Goal: Contribute content

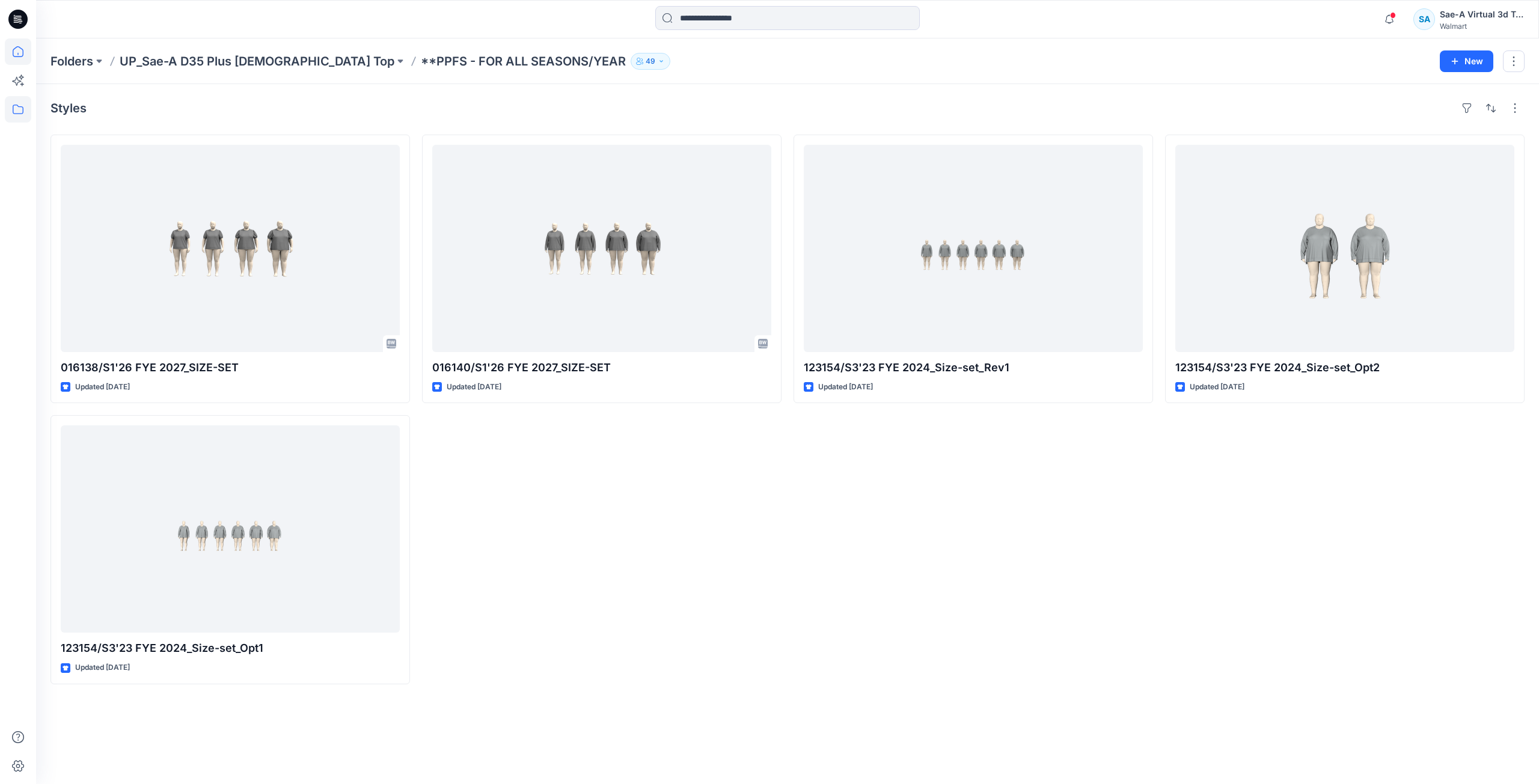
click at [23, 48] on icon at bounding box center [18, 52] width 27 height 27
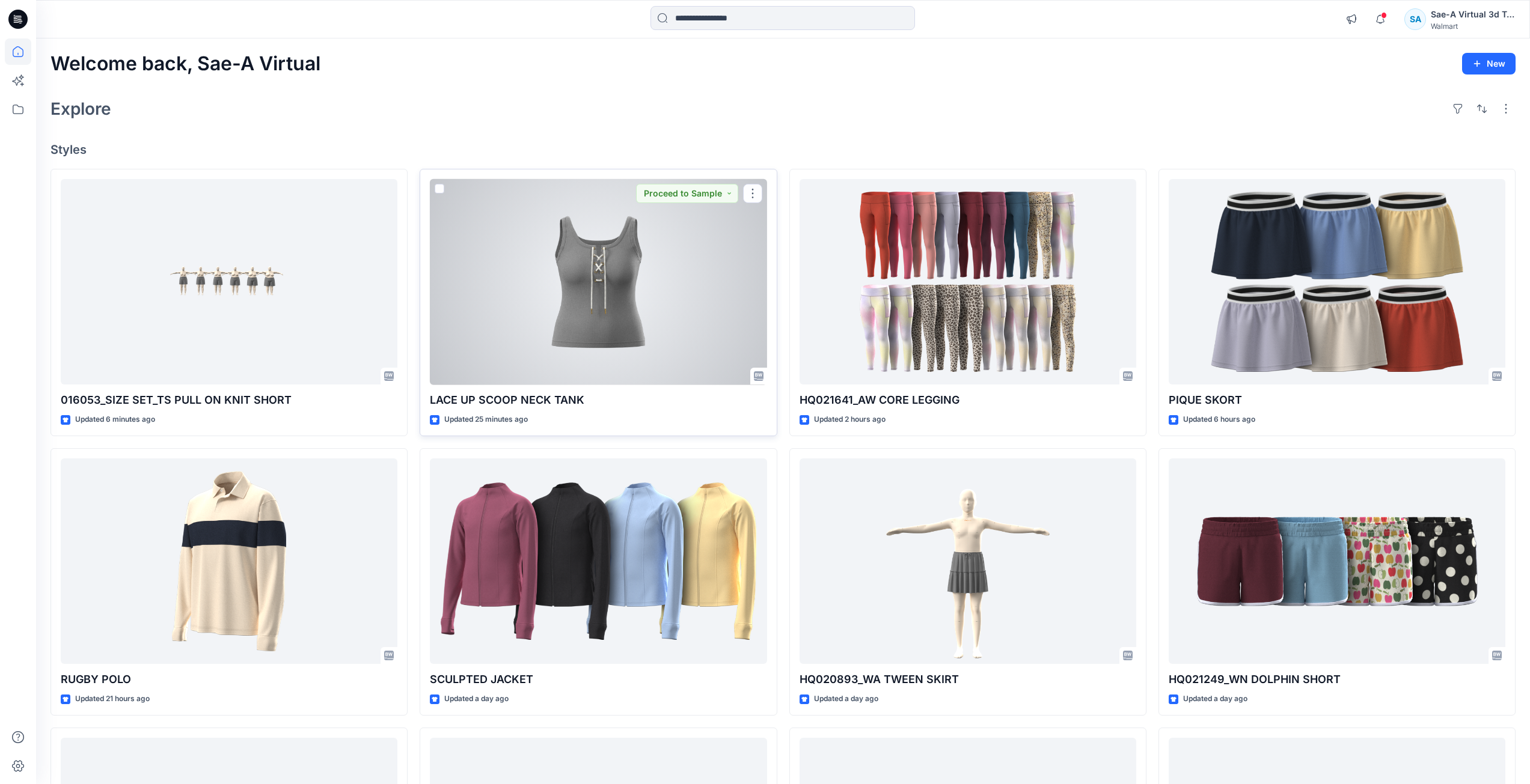
click at [632, 323] on div at bounding box center [599, 282] width 337 height 206
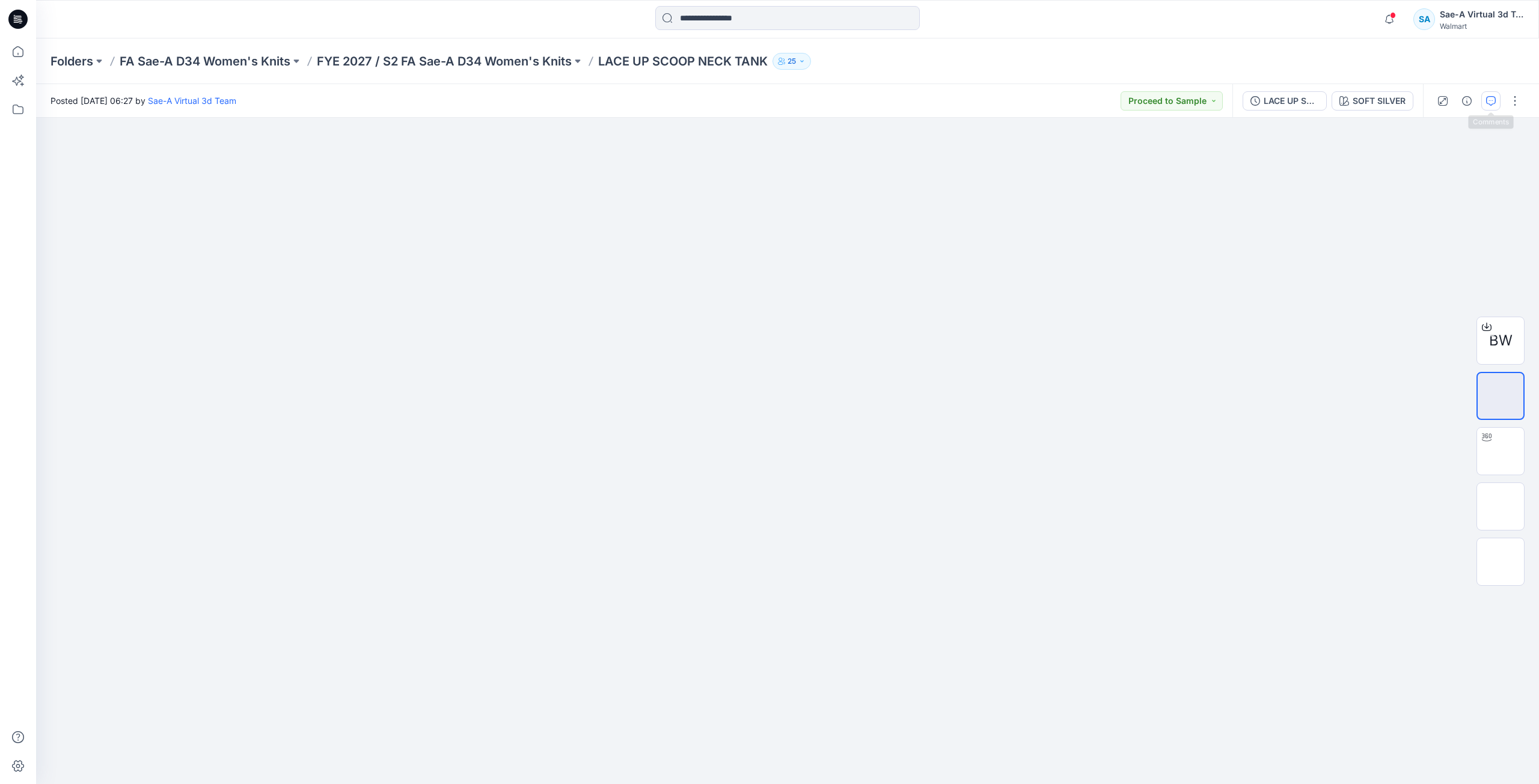
click at [1498, 101] on button "button" at bounding box center [1491, 100] width 19 height 19
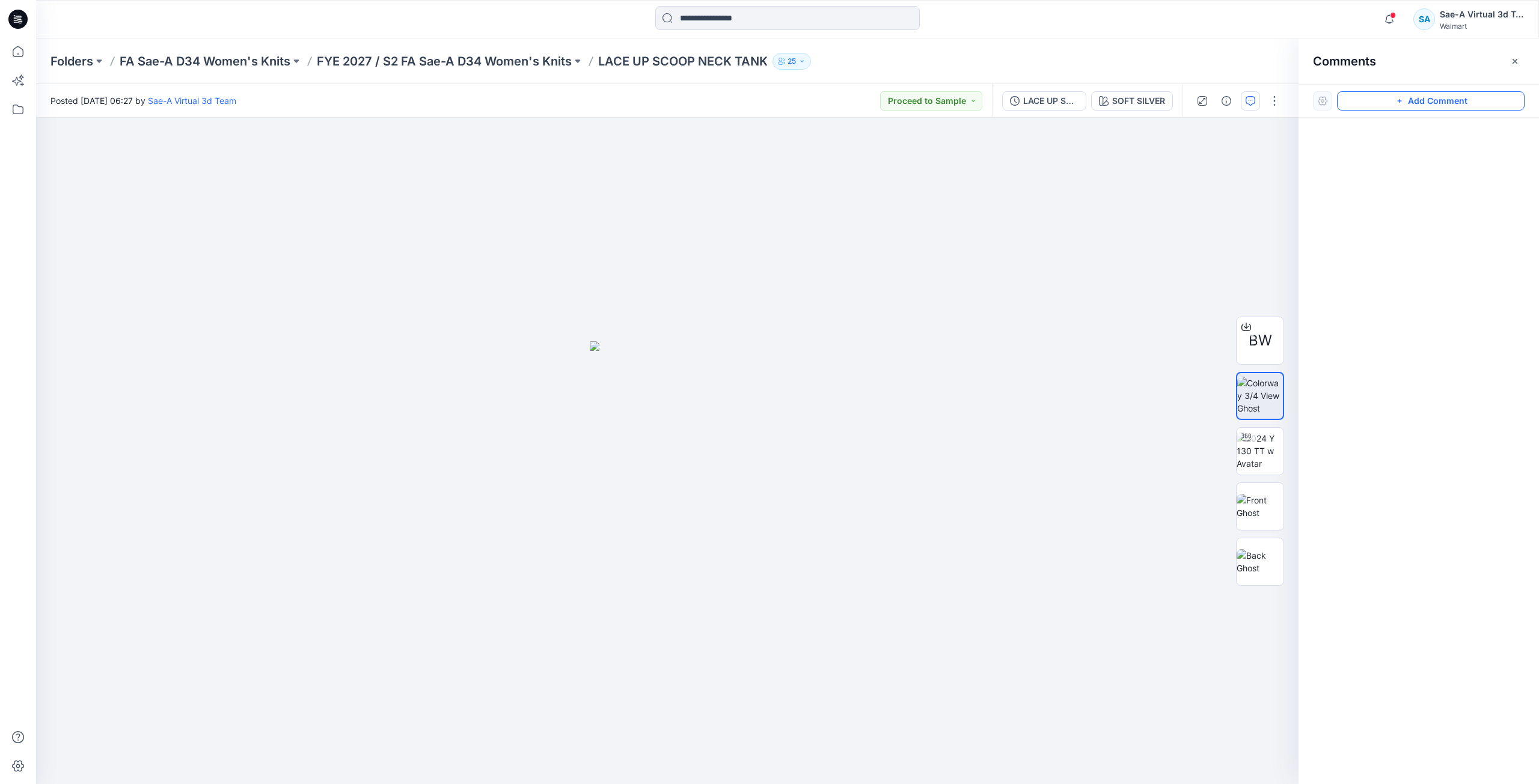
click at [1475, 108] on button "Add Comment" at bounding box center [1431, 100] width 187 height 19
click at [918, 161] on div "1" at bounding box center [667, 451] width 1263 height 667
type textarea "*"
click at [1028, 214] on textarea "**********" at bounding box center [998, 196] width 197 height 48
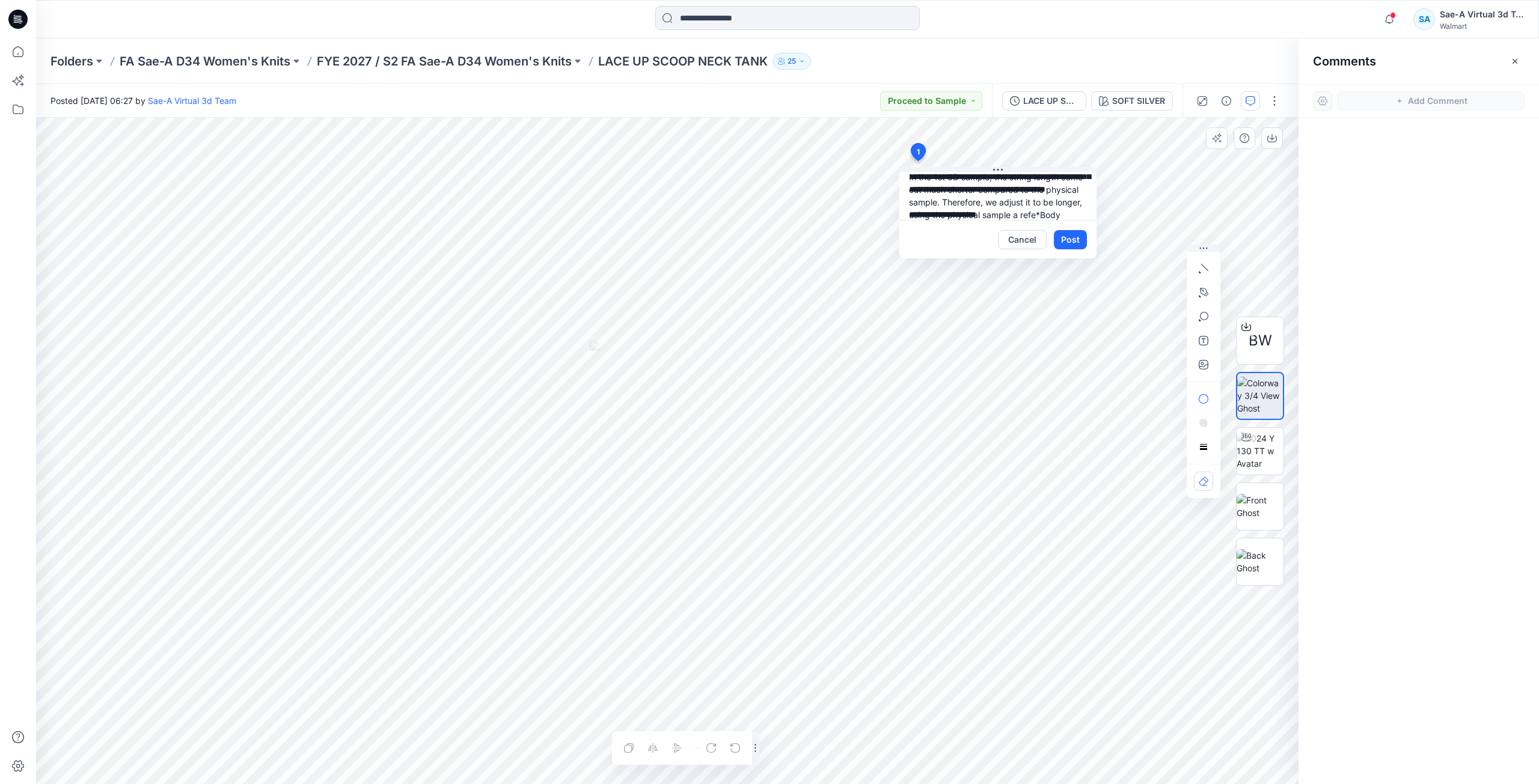
scroll to position [61, 0]
type textarea "**********"
click at [1069, 232] on button "Post" at bounding box center [1070, 239] width 33 height 19
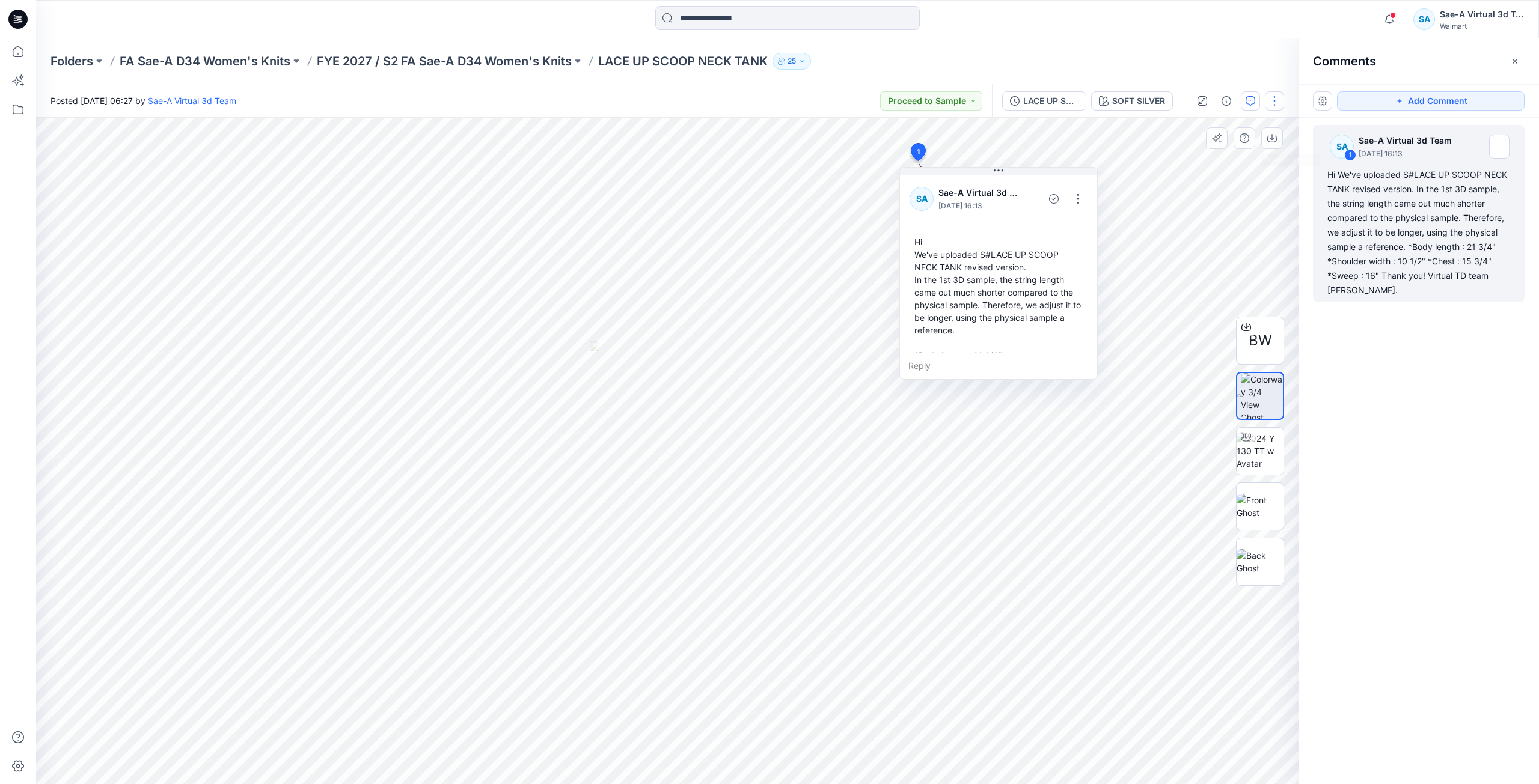
click at [1274, 103] on button "button" at bounding box center [1274, 100] width 19 height 19
click at [1239, 163] on button "Edit" at bounding box center [1223, 162] width 110 height 22
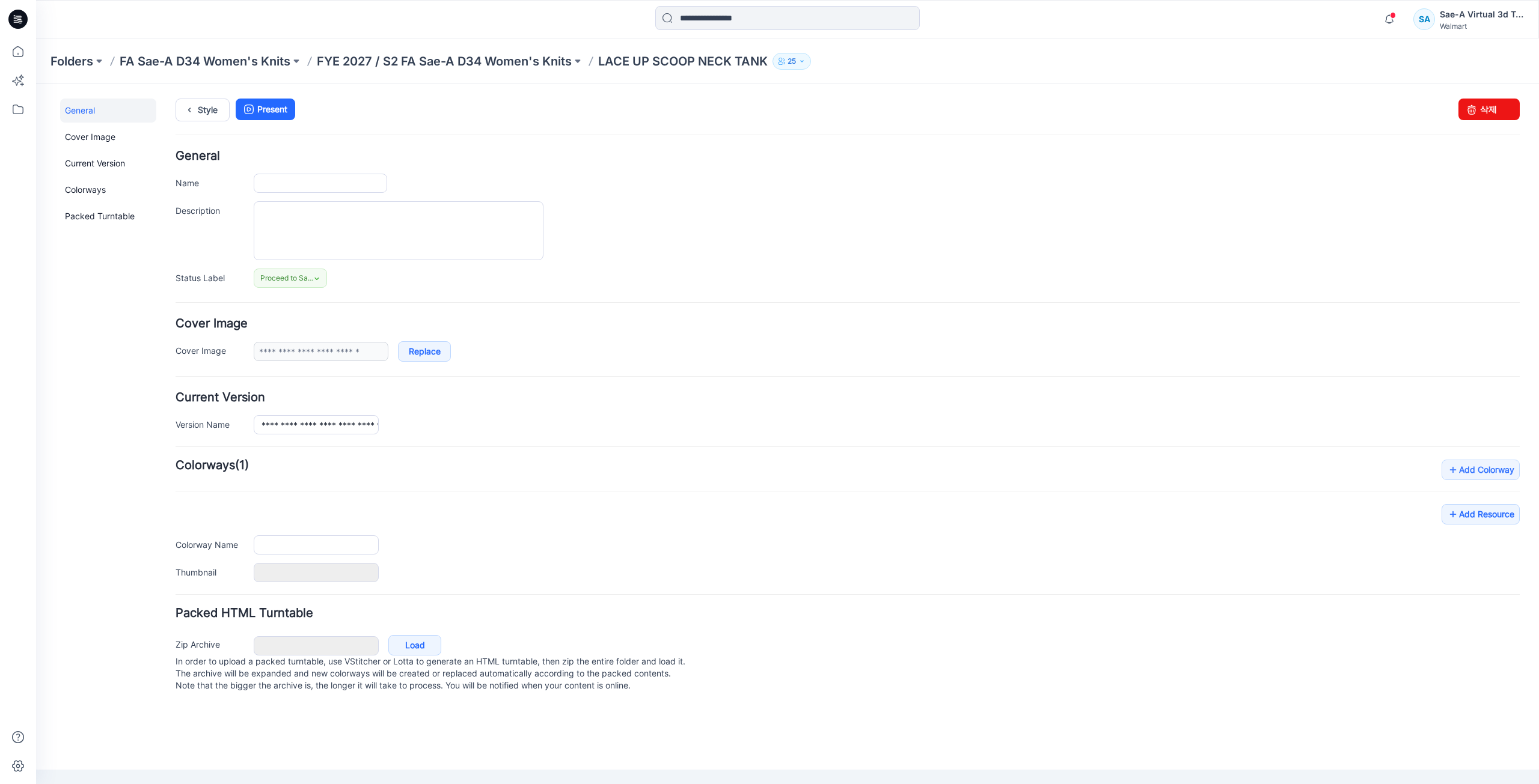
type input "**********"
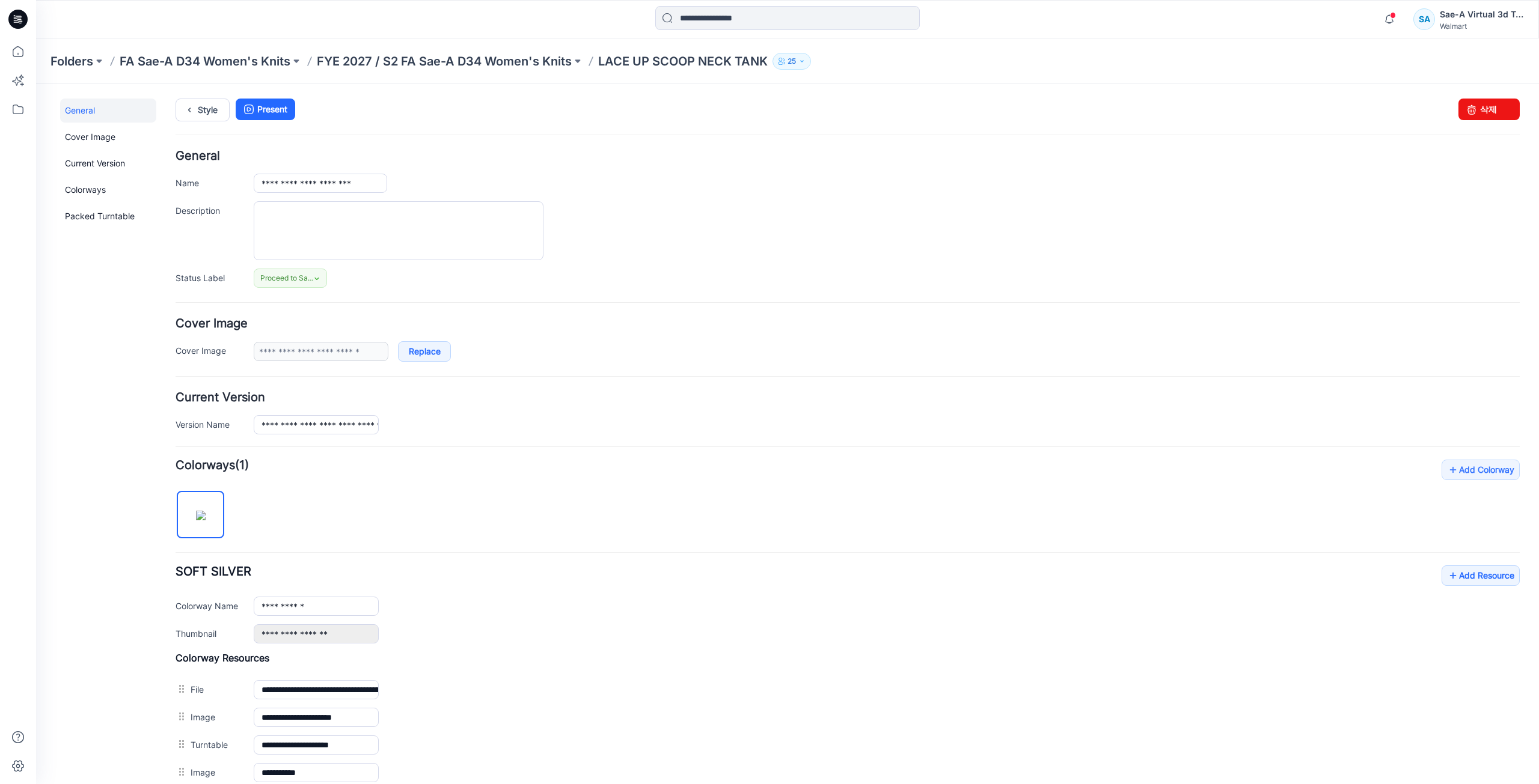
scroll to position [168, 0]
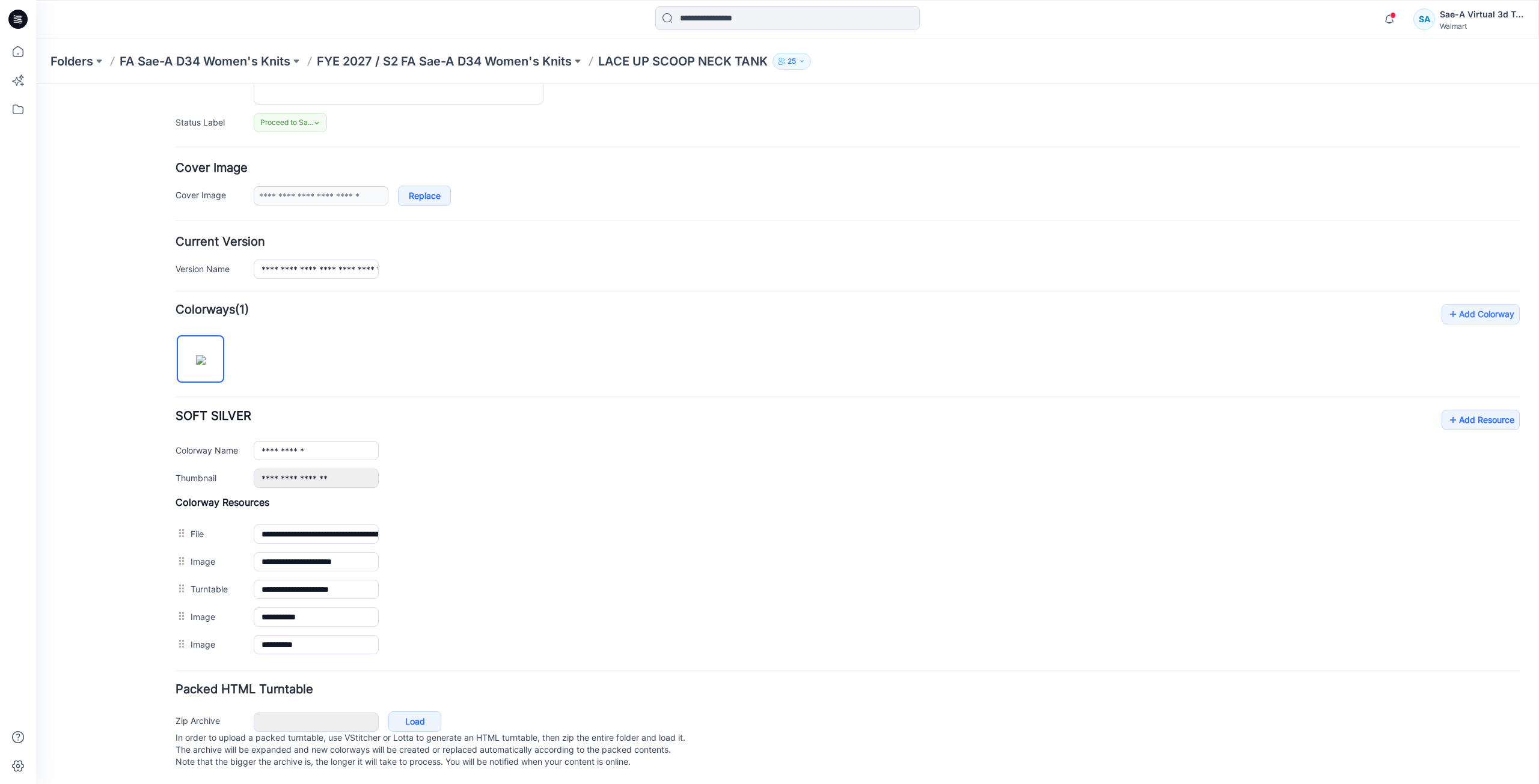
drag, startPoint x: 492, startPoint y: 525, endPoint x: 828, endPoint y: 92, distance: 548.1
click at [36, 84] on img at bounding box center [36, 84] width 0 height 0
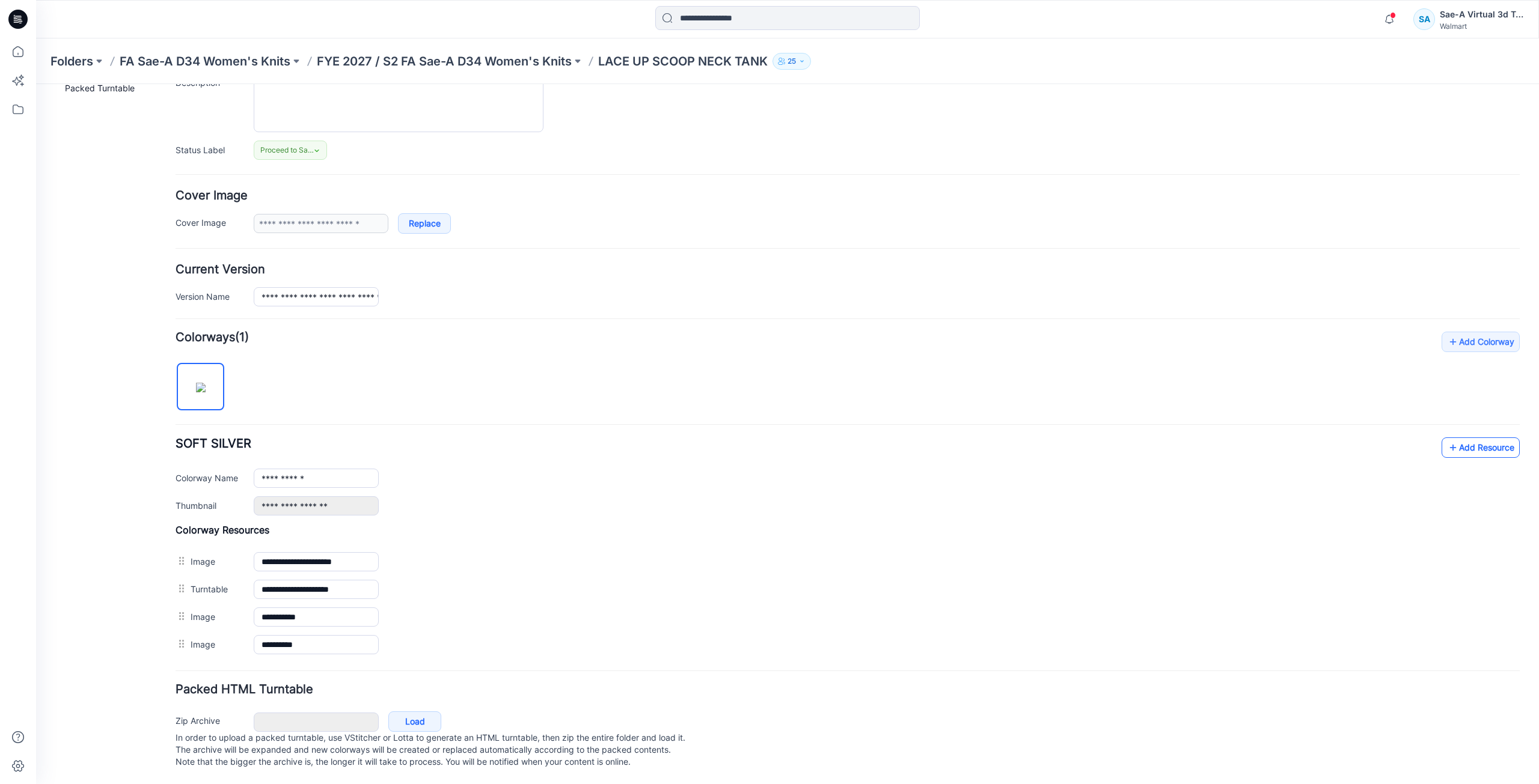
click at [1469, 441] on link "Add Resource" at bounding box center [1480, 447] width 78 height 21
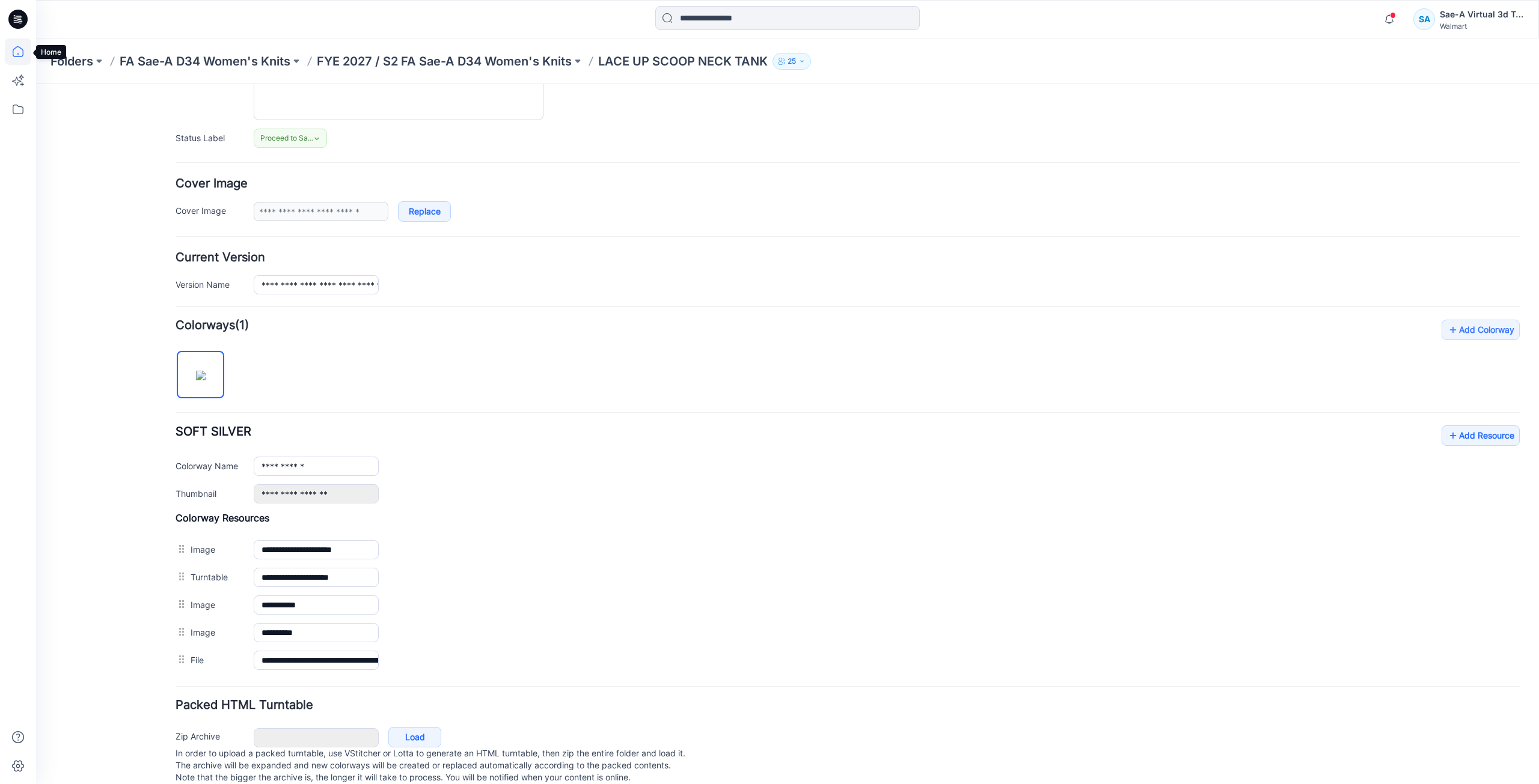
click at [17, 48] on icon at bounding box center [18, 52] width 27 height 27
